Goal: Information Seeking & Learning: Learn about a topic

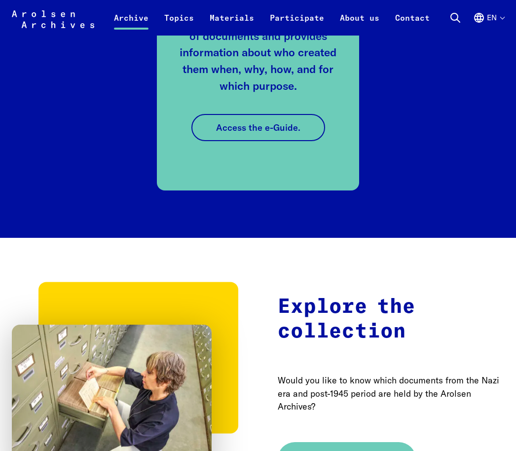
scroll to position [1971, 0]
click at [292, 124] on link "Access the e-Guide." at bounding box center [259, 127] width 134 height 27
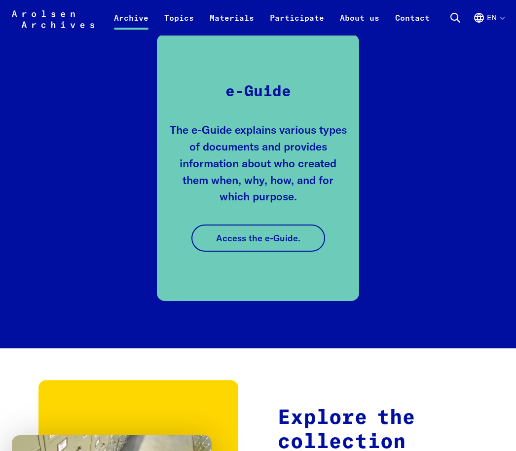
scroll to position [1842, 0]
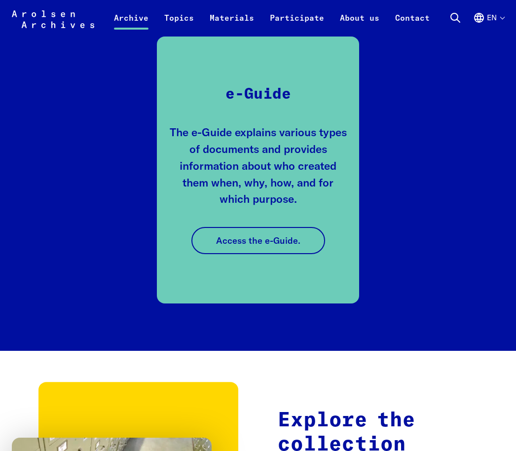
click at [180, 15] on link "Topics" at bounding box center [179, 24] width 45 height 24
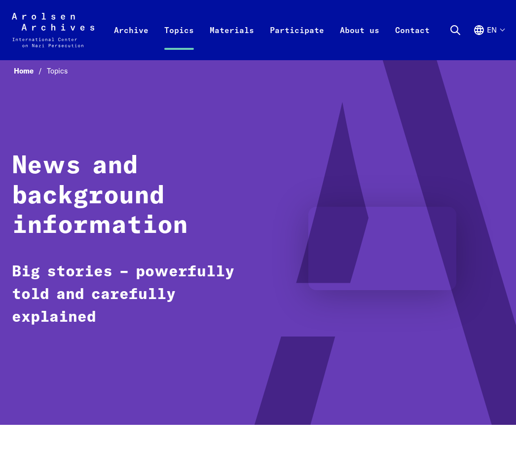
click at [236, 26] on link "Materials" at bounding box center [232, 40] width 60 height 39
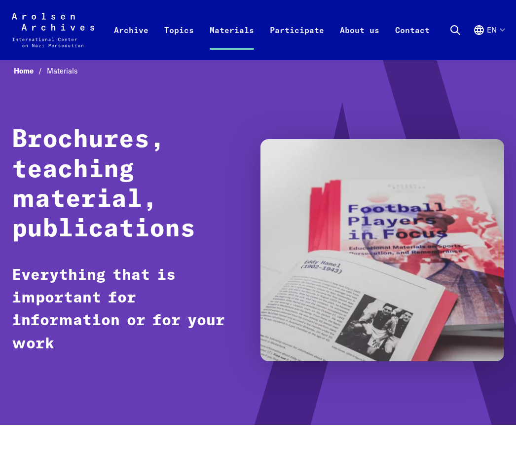
click at [310, 22] on link "Participate" at bounding box center [297, 40] width 70 height 39
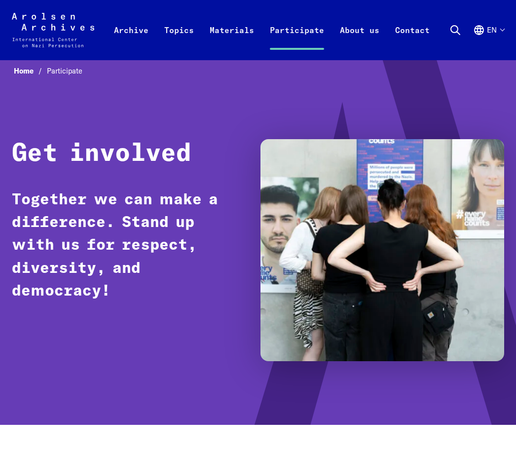
click at [454, 26] on icon at bounding box center [456, 30] width 12 height 12
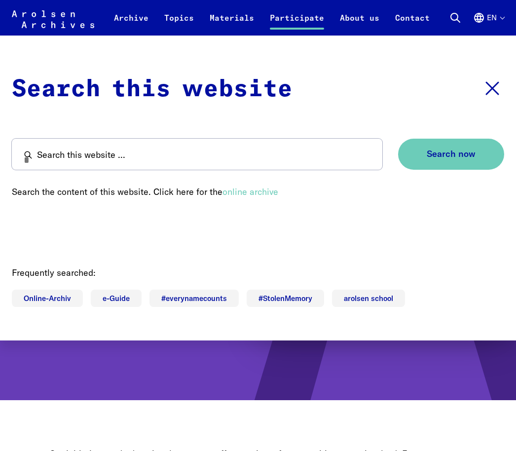
scroll to position [8, 0]
click at [260, 195] on link "online archive" at bounding box center [251, 191] width 56 height 11
